Goal: Information Seeking & Learning: Learn about a topic

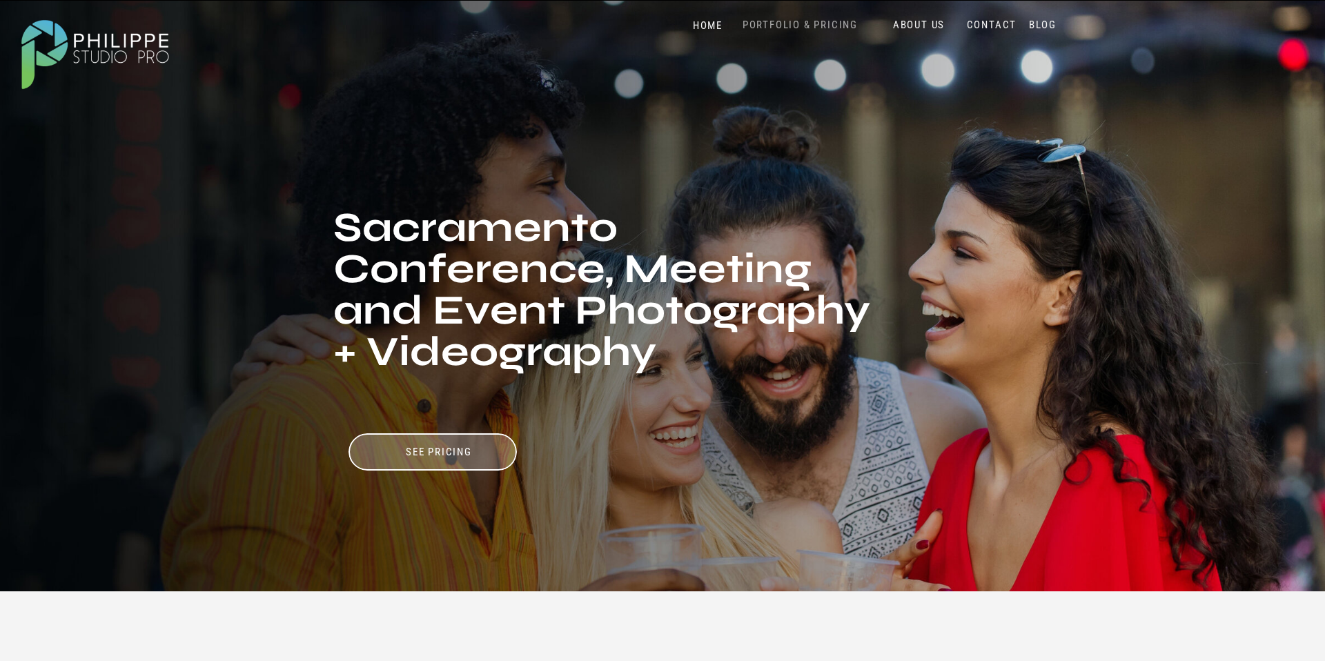
click at [804, 28] on nav "PORTFOLIO & PRICING" at bounding box center [800, 25] width 126 height 13
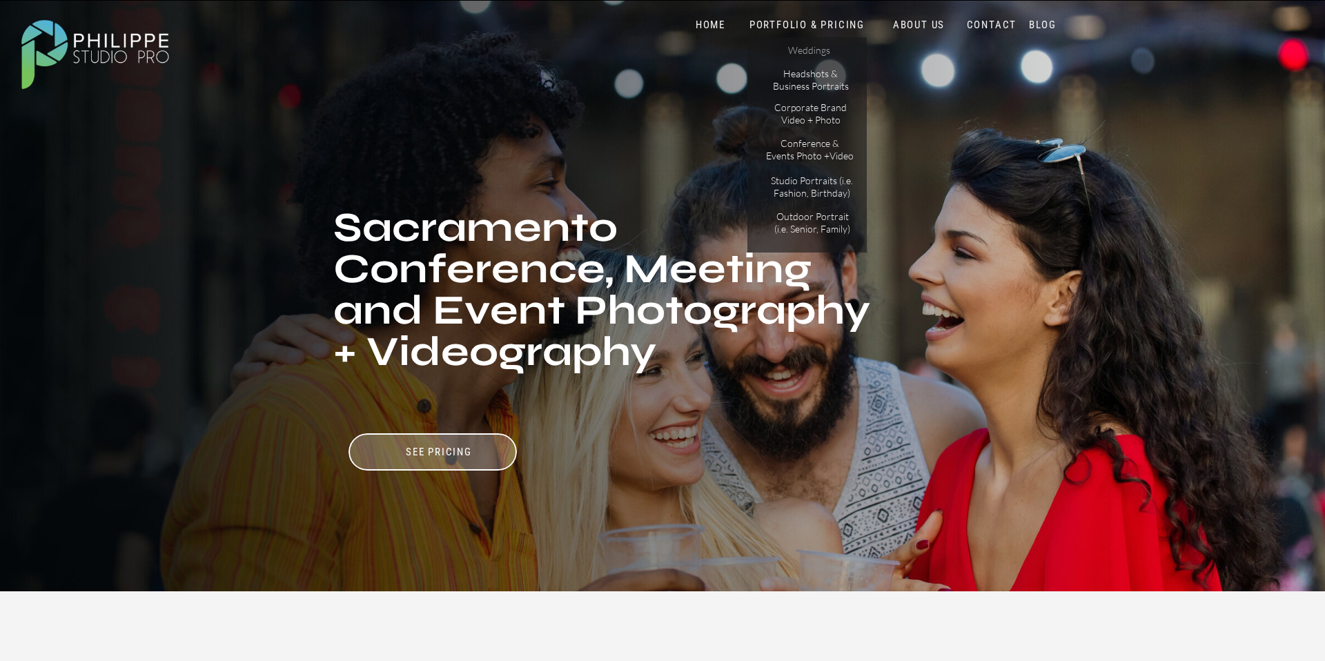
click at [811, 55] on p "Weddings" at bounding box center [809, 51] width 78 height 14
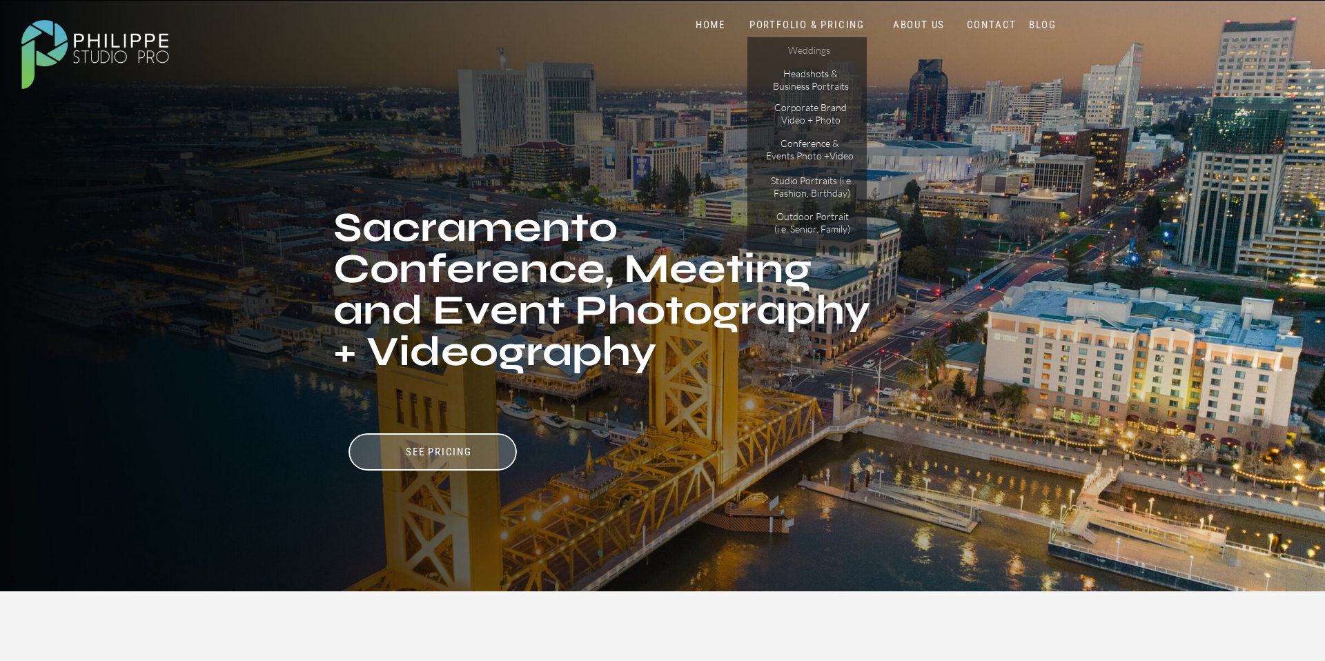
click at [812, 52] on p "Weddings" at bounding box center [809, 51] width 78 height 14
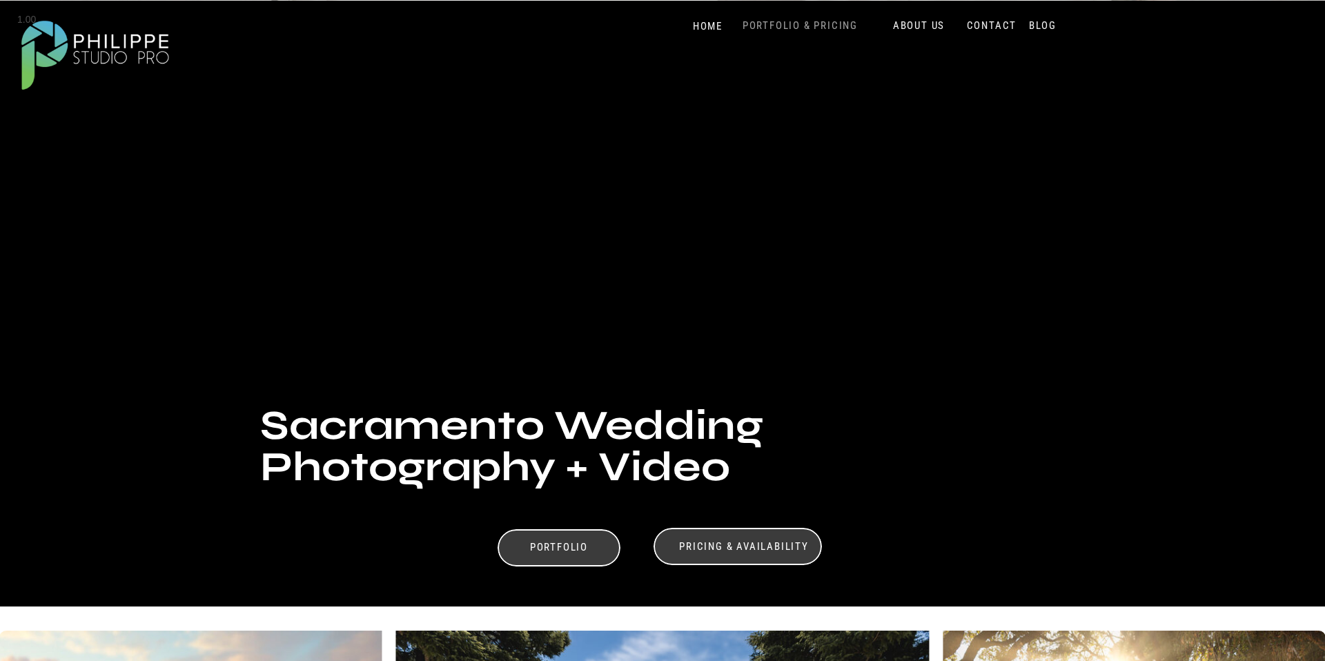
click at [801, 24] on nav "PORTFOLIO & PRICING" at bounding box center [800, 25] width 126 height 13
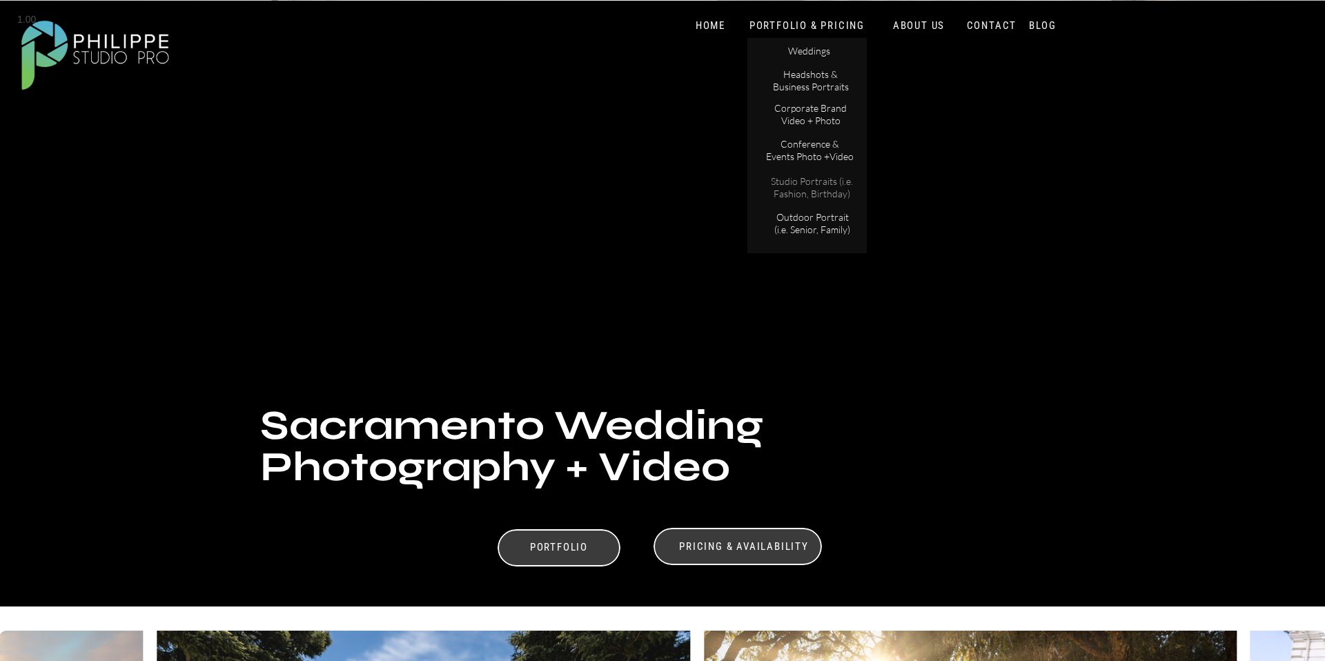
click at [804, 182] on p "Studio Portraits (i.e. Fashion, Birthday)" at bounding box center [812, 187] width 93 height 24
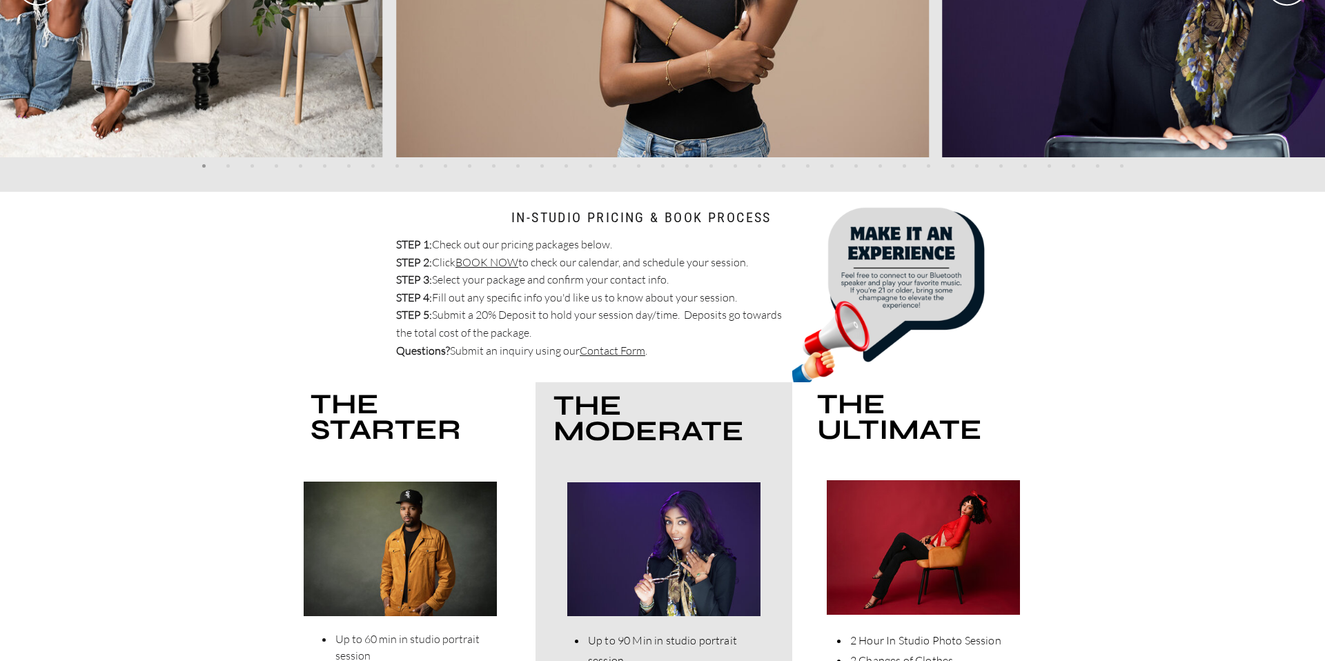
scroll to position [3438, 0]
